Goal: Transaction & Acquisition: Obtain resource

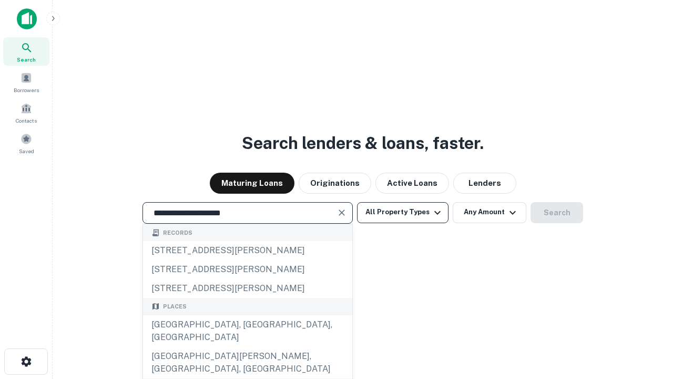
click at [247, 347] on div "[GEOGRAPHIC_DATA], [GEOGRAPHIC_DATA], [GEOGRAPHIC_DATA]" at bounding box center [247, 331] width 209 height 32
type input "**********"
click at [403, 212] on button "All Property Types" at bounding box center [403, 212] width 92 height 21
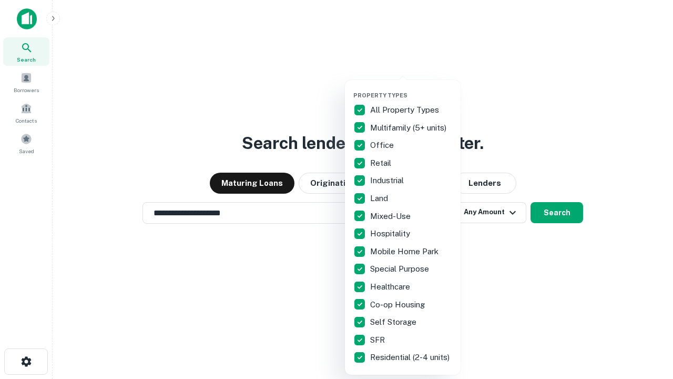
click at [411, 88] on button "button" at bounding box center [411, 88] width 116 height 1
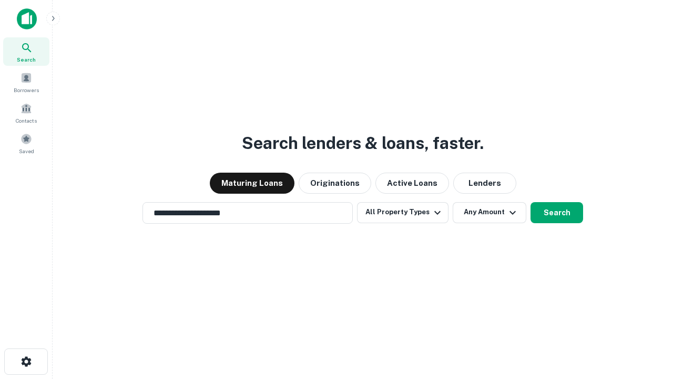
scroll to position [6, 127]
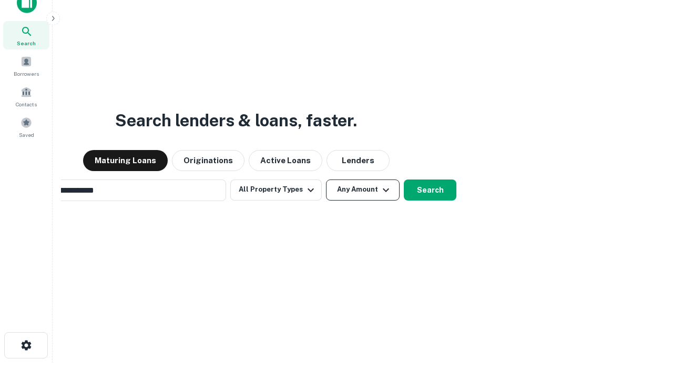
click at [326, 179] on button "Any Amount" at bounding box center [363, 189] width 74 height 21
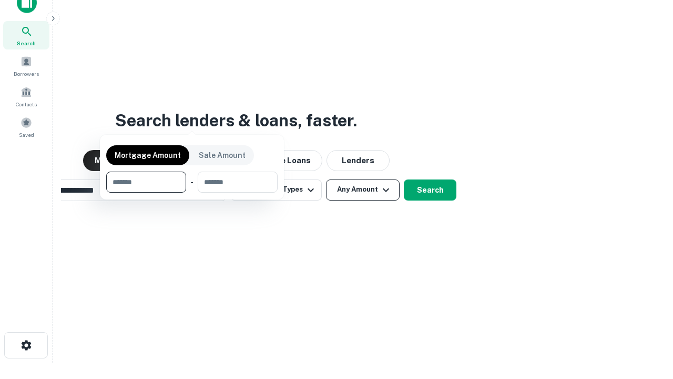
scroll to position [17, 0]
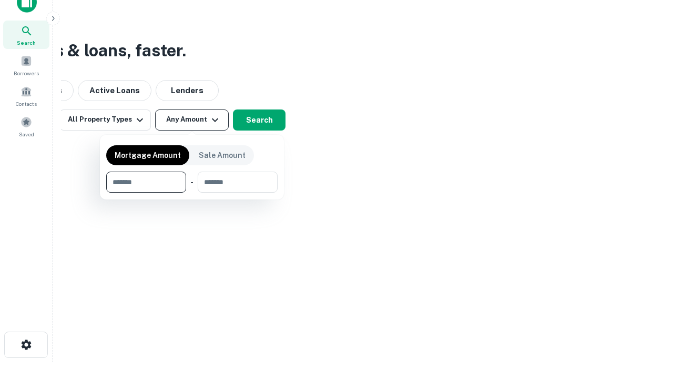
type input "*******"
click at [192, 193] on button "button" at bounding box center [191, 193] width 171 height 1
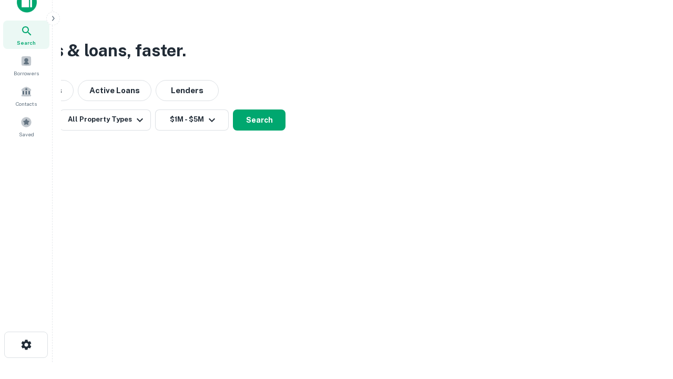
scroll to position [16, 0]
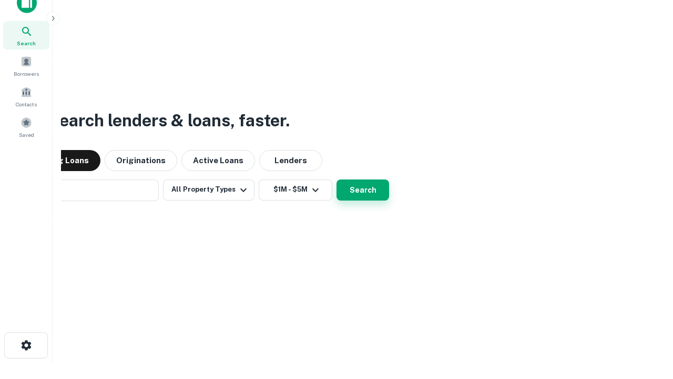
click at [337, 179] on button "Search" at bounding box center [363, 189] width 53 height 21
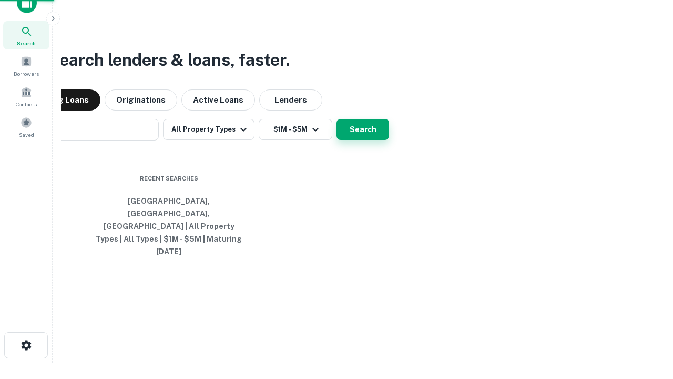
scroll to position [17, 0]
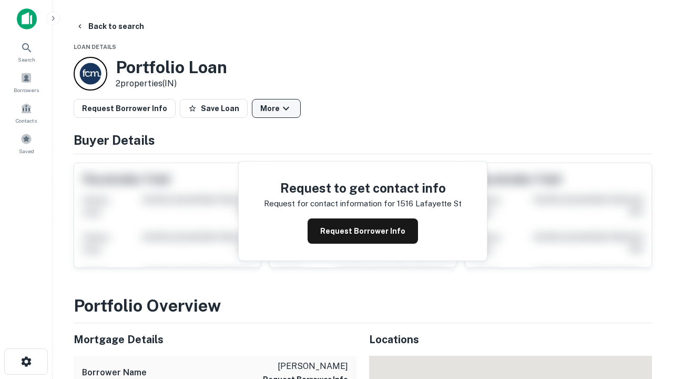
click at [276, 108] on button "More" at bounding box center [276, 108] width 49 height 19
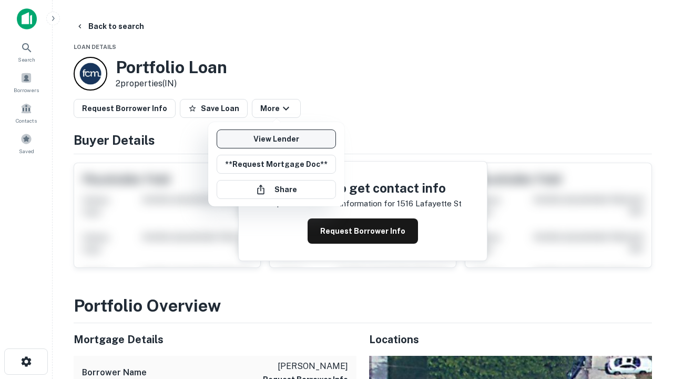
click at [276, 139] on link "View Lender" at bounding box center [276, 138] width 119 height 19
